Goal: Task Accomplishment & Management: Use online tool/utility

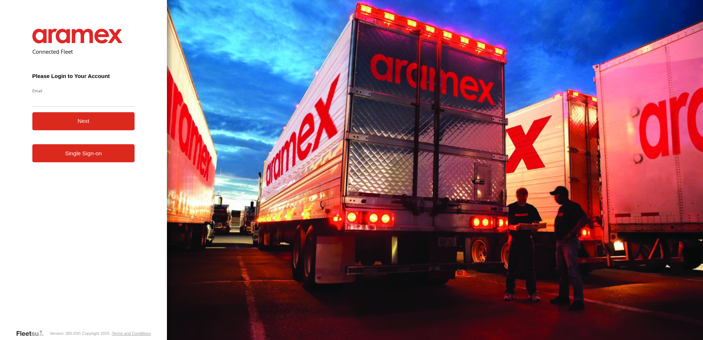
type input "**********"
click at [32, 112] on button "Next" at bounding box center [83, 121] width 103 height 18
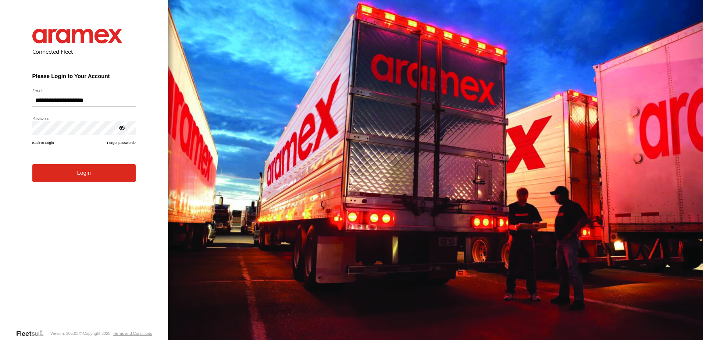
click at [99, 183] on form "**********" at bounding box center [83, 173] width 125 height 311
click at [85, 169] on button "Login" at bounding box center [83, 173] width 103 height 18
